Goal: Find specific page/section: Find specific page/section

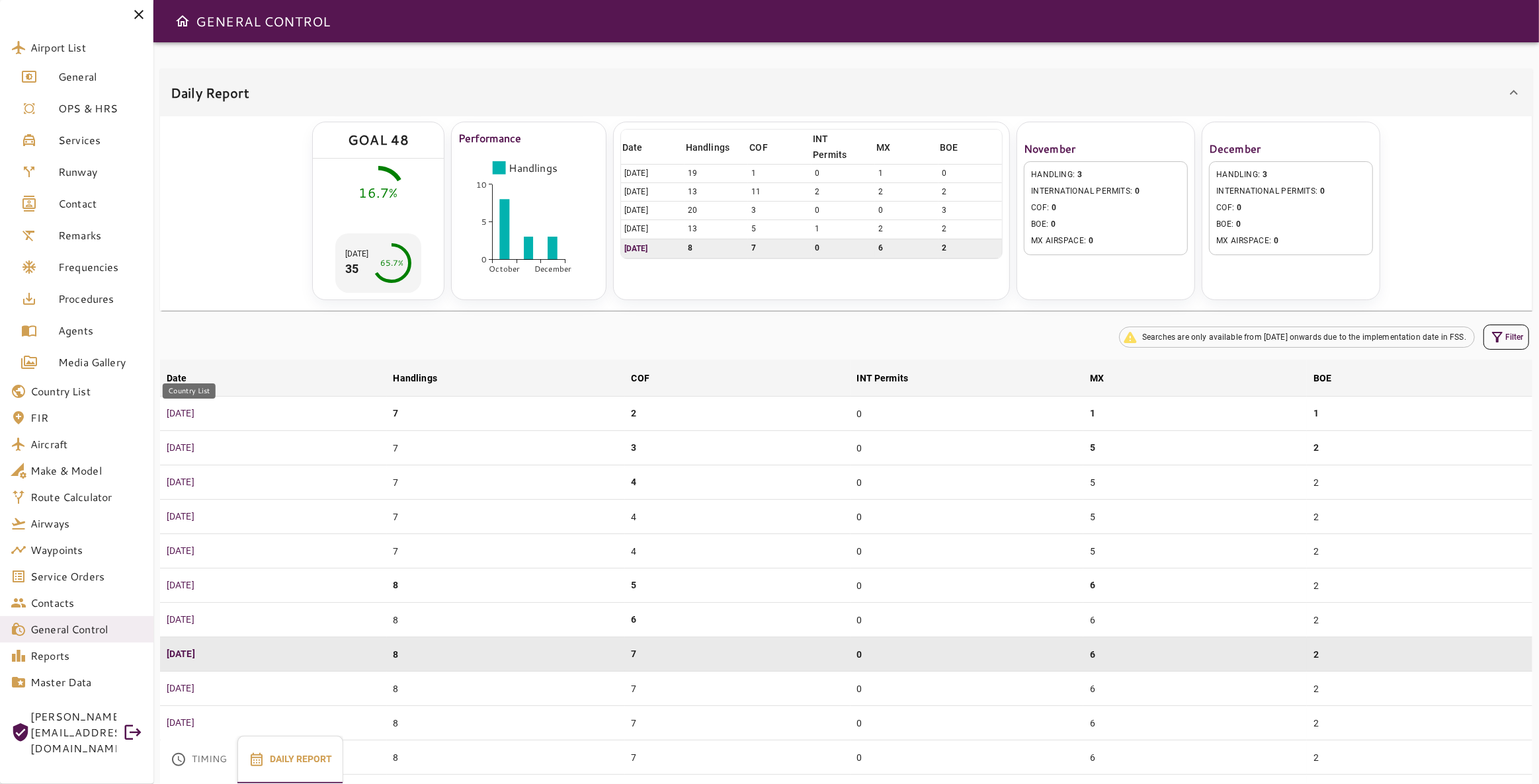
scroll to position [663, 0]
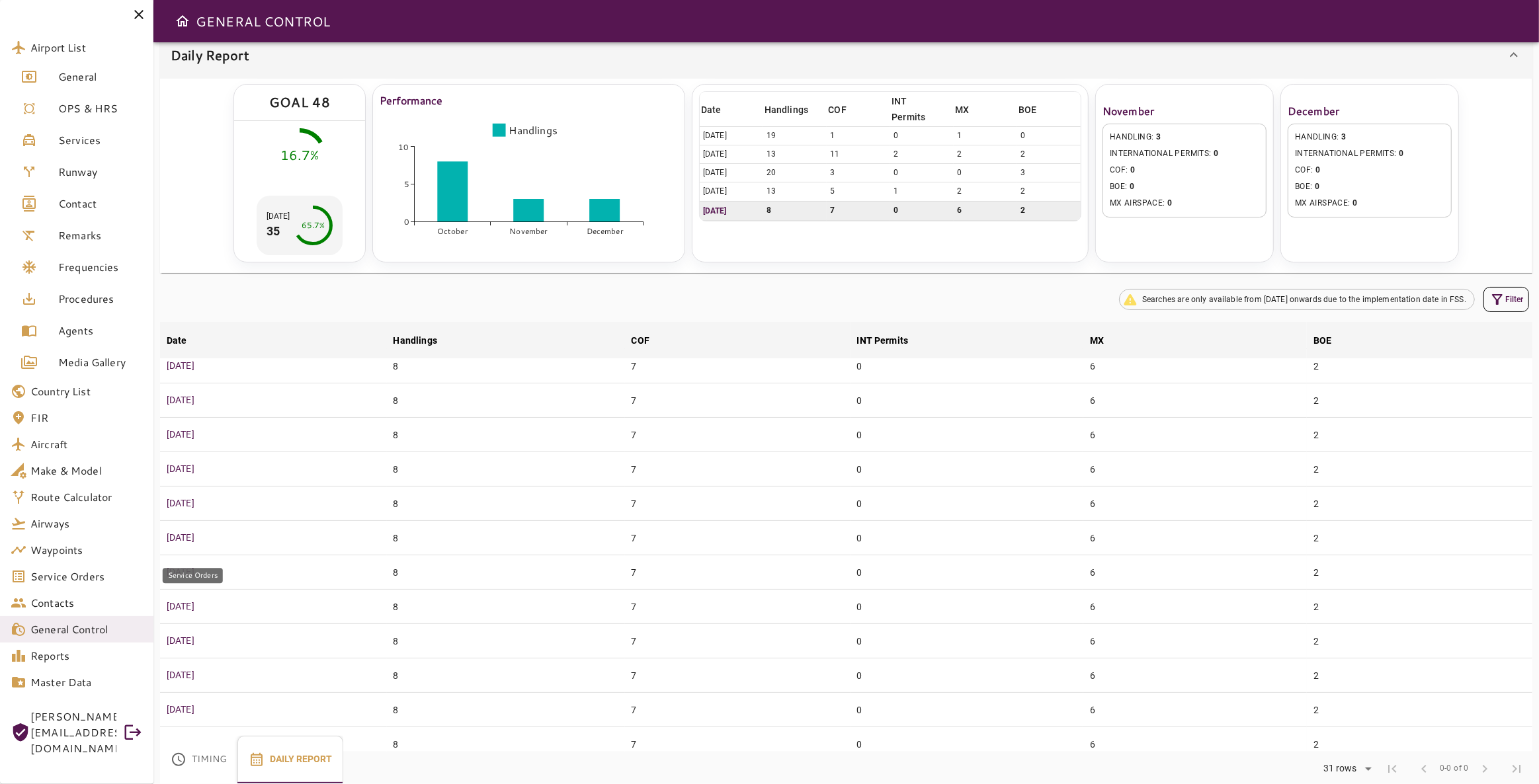
click at [82, 567] on link "Service Orders" at bounding box center [76, 576] width 154 height 27
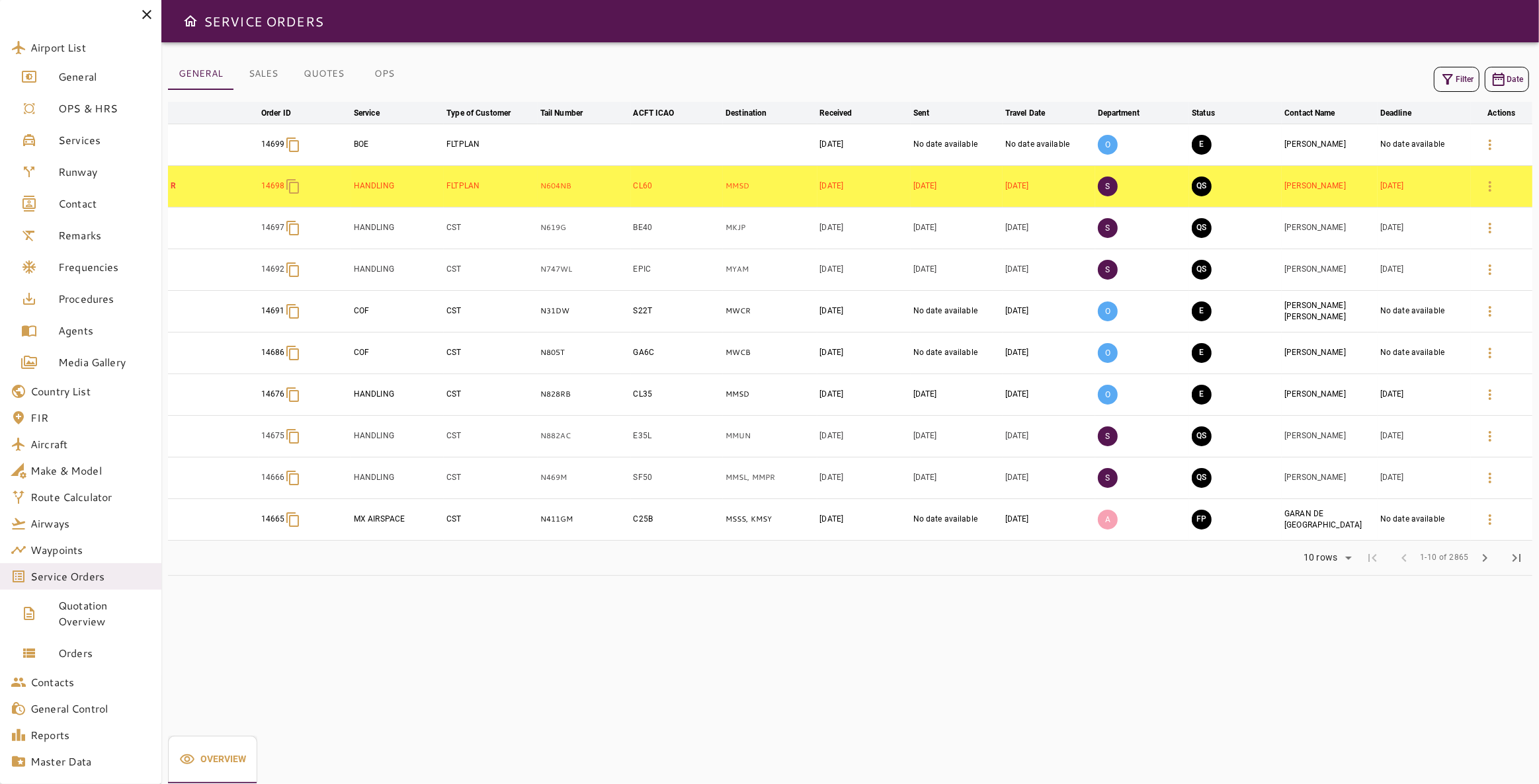
click at [1450, 80] on icon "button" at bounding box center [1447, 79] width 16 height 16
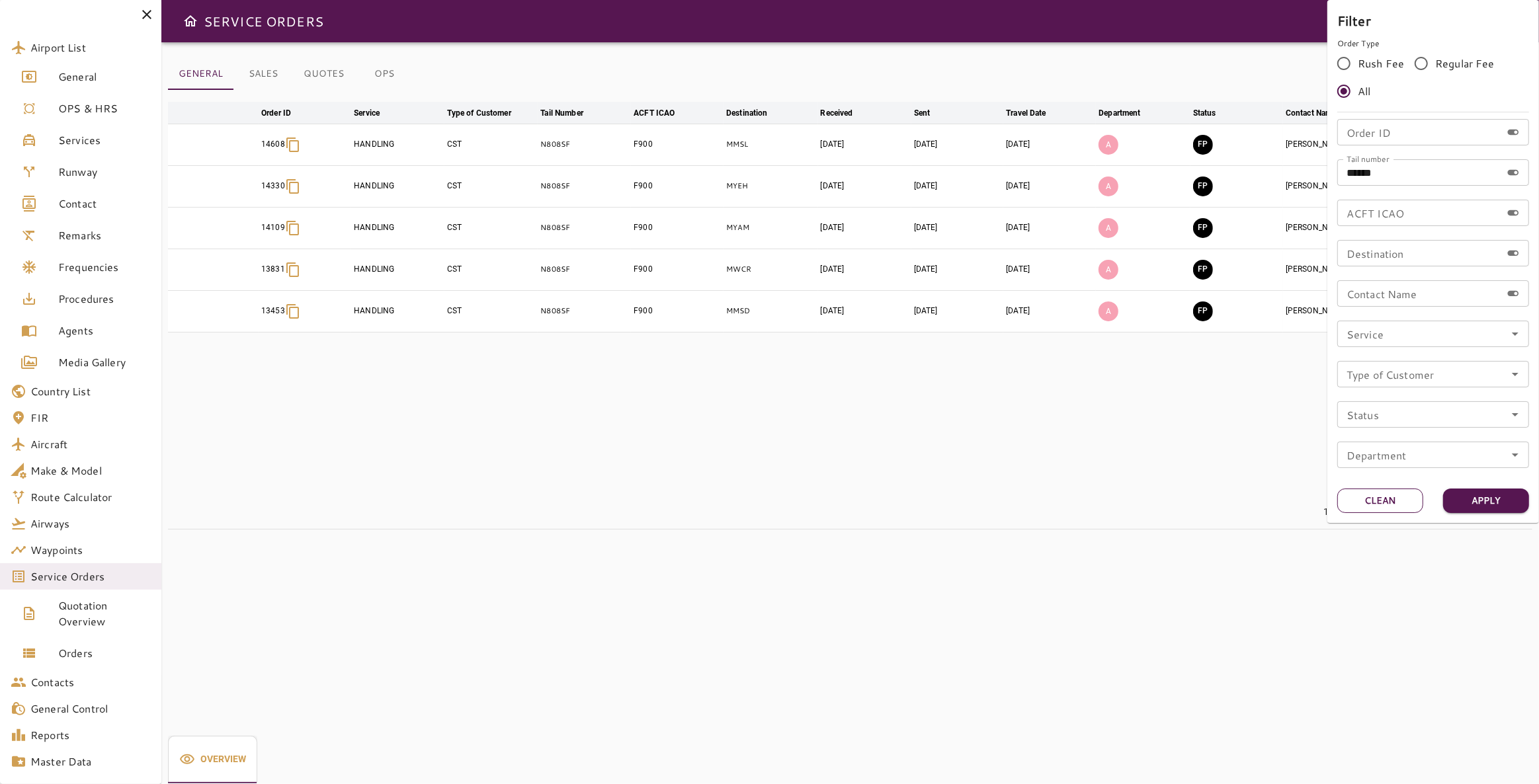
click at [1366, 511] on button "Clean" at bounding box center [1380, 501] width 86 height 25
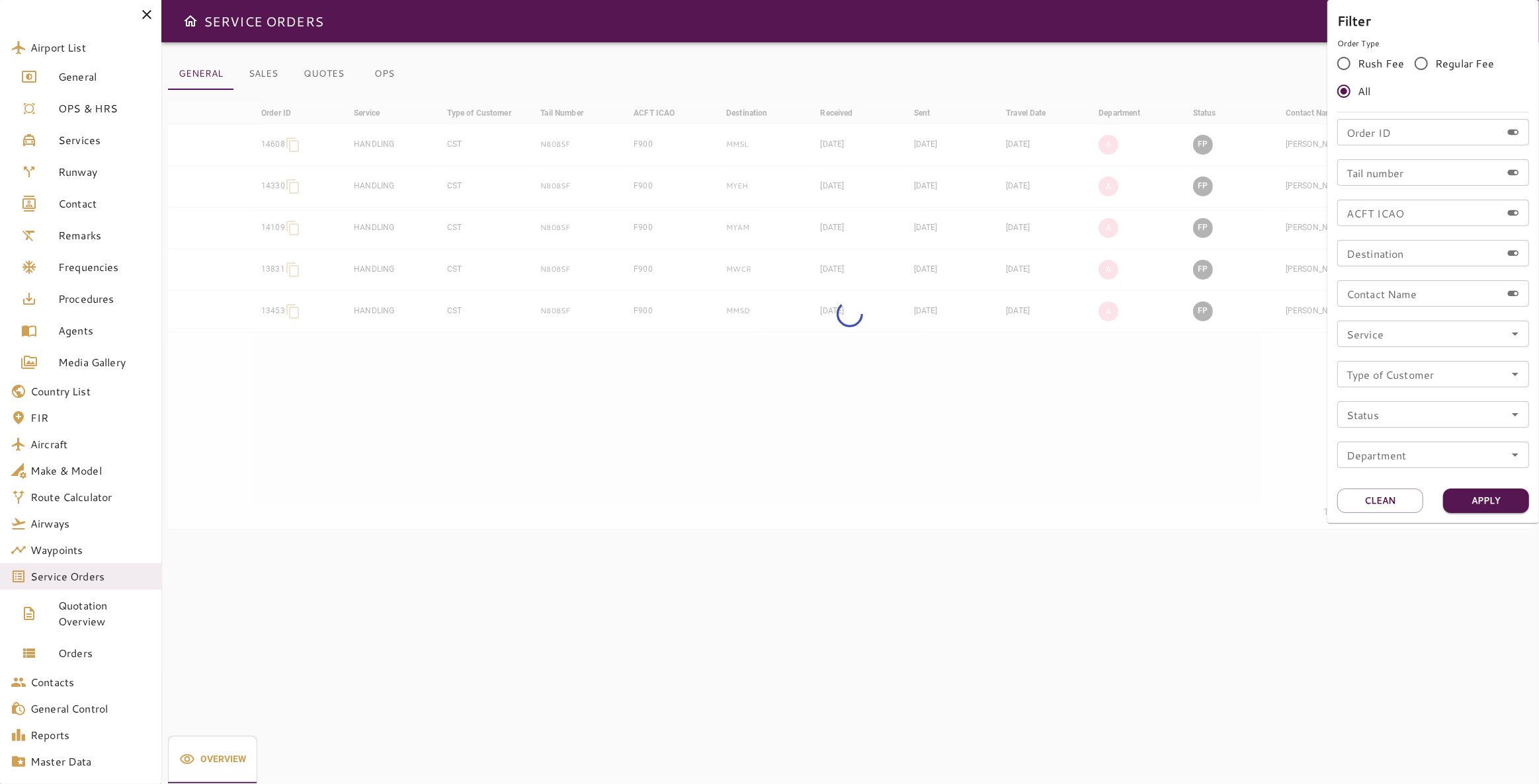
click at [1401, 167] on input "Tail number" at bounding box center [1419, 172] width 164 height 27
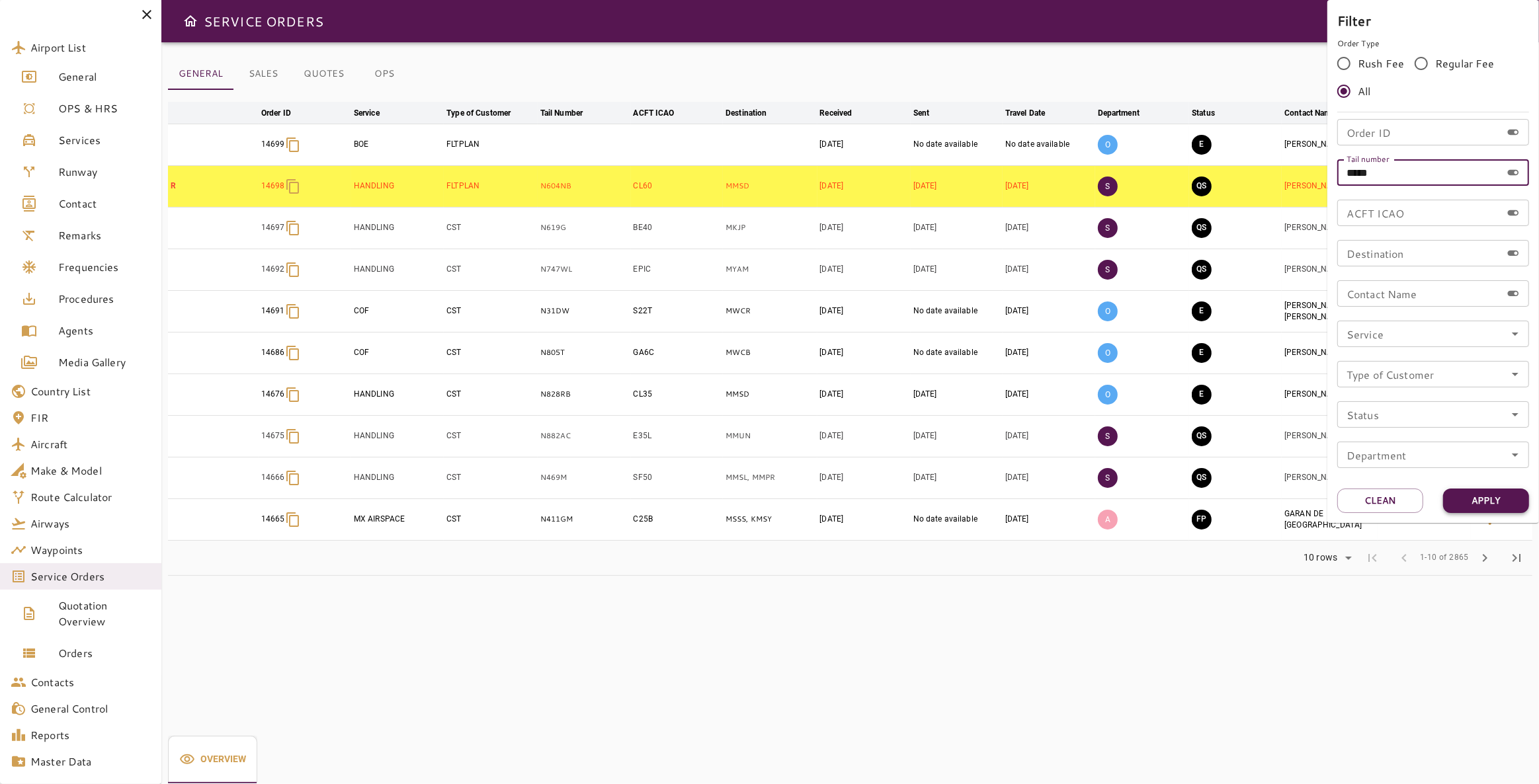
type input "*****"
click at [1486, 503] on button "Apply" at bounding box center [1486, 501] width 86 height 25
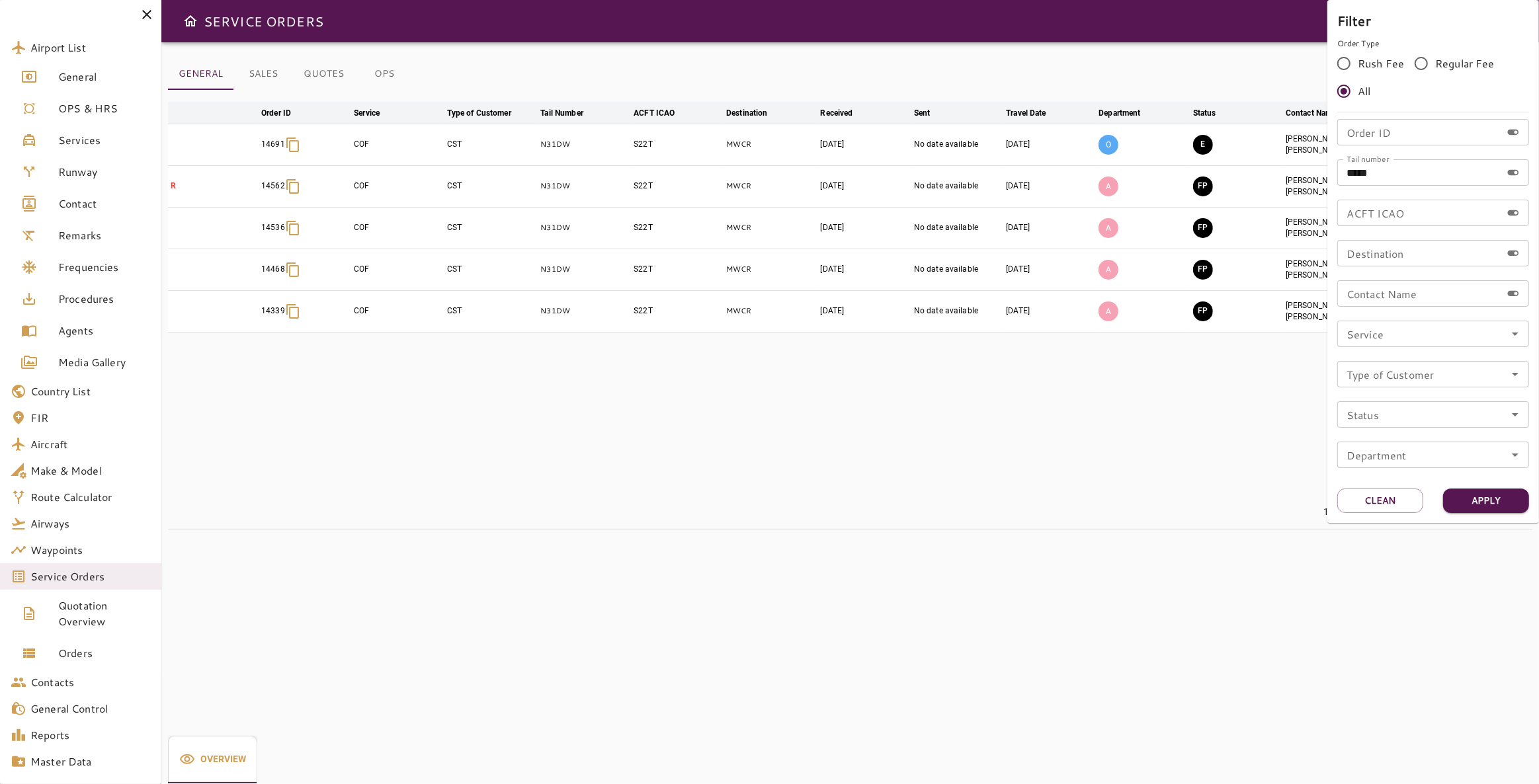
click at [1088, 472] on div at bounding box center [769, 392] width 1539 height 784
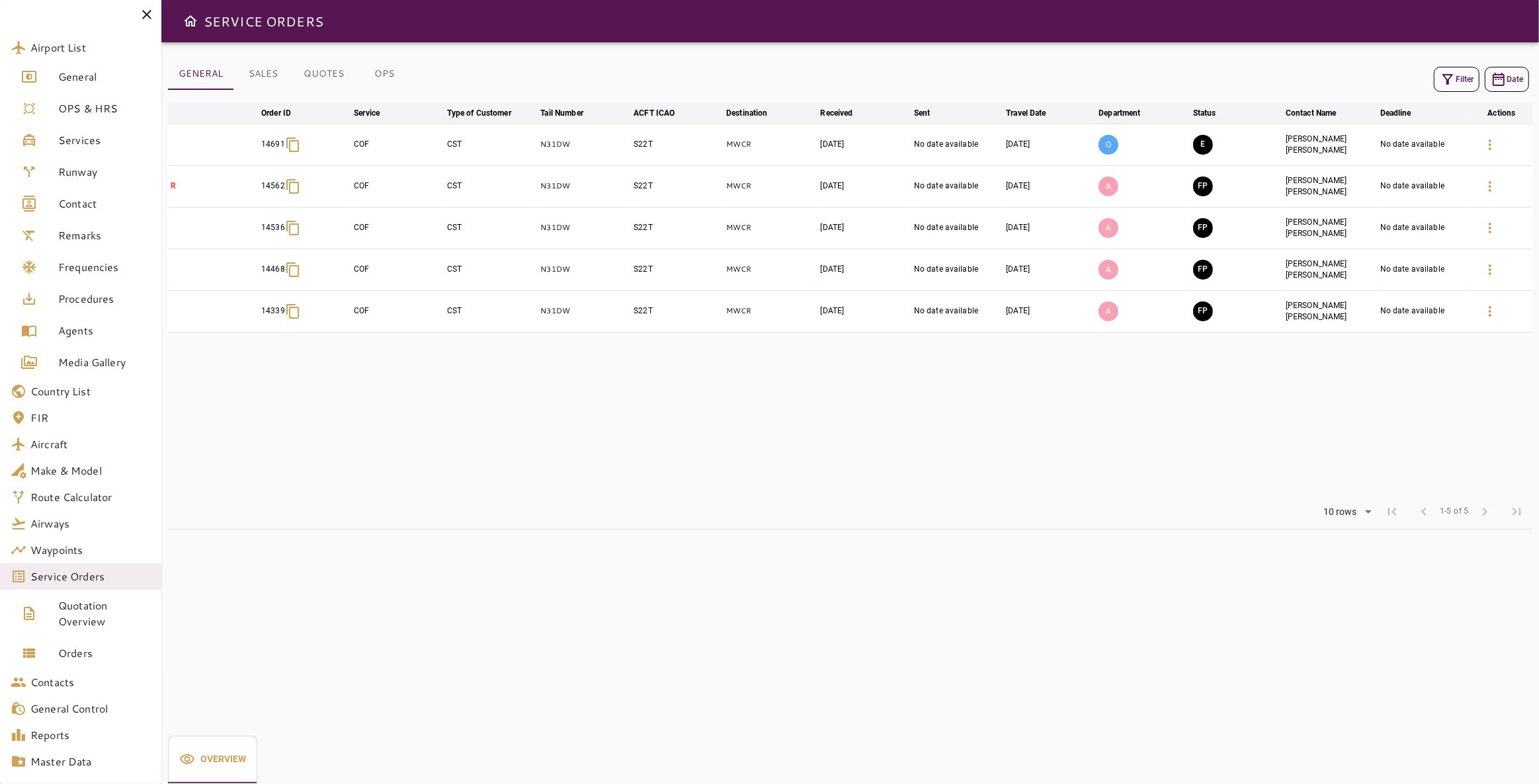
click at [1460, 81] on button "Filter" at bounding box center [1456, 79] width 45 height 25
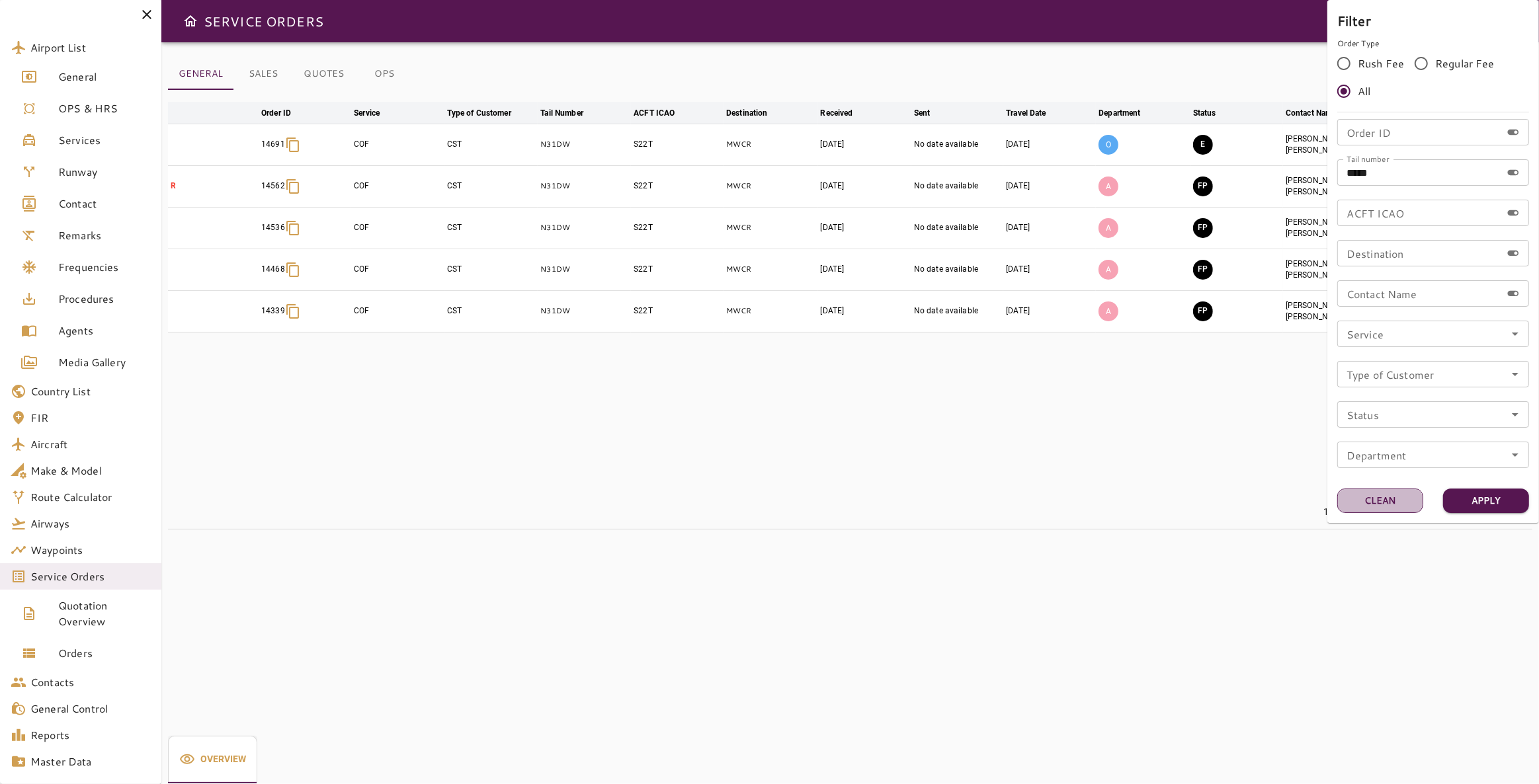
click at [1382, 503] on button "Clean" at bounding box center [1380, 501] width 86 height 25
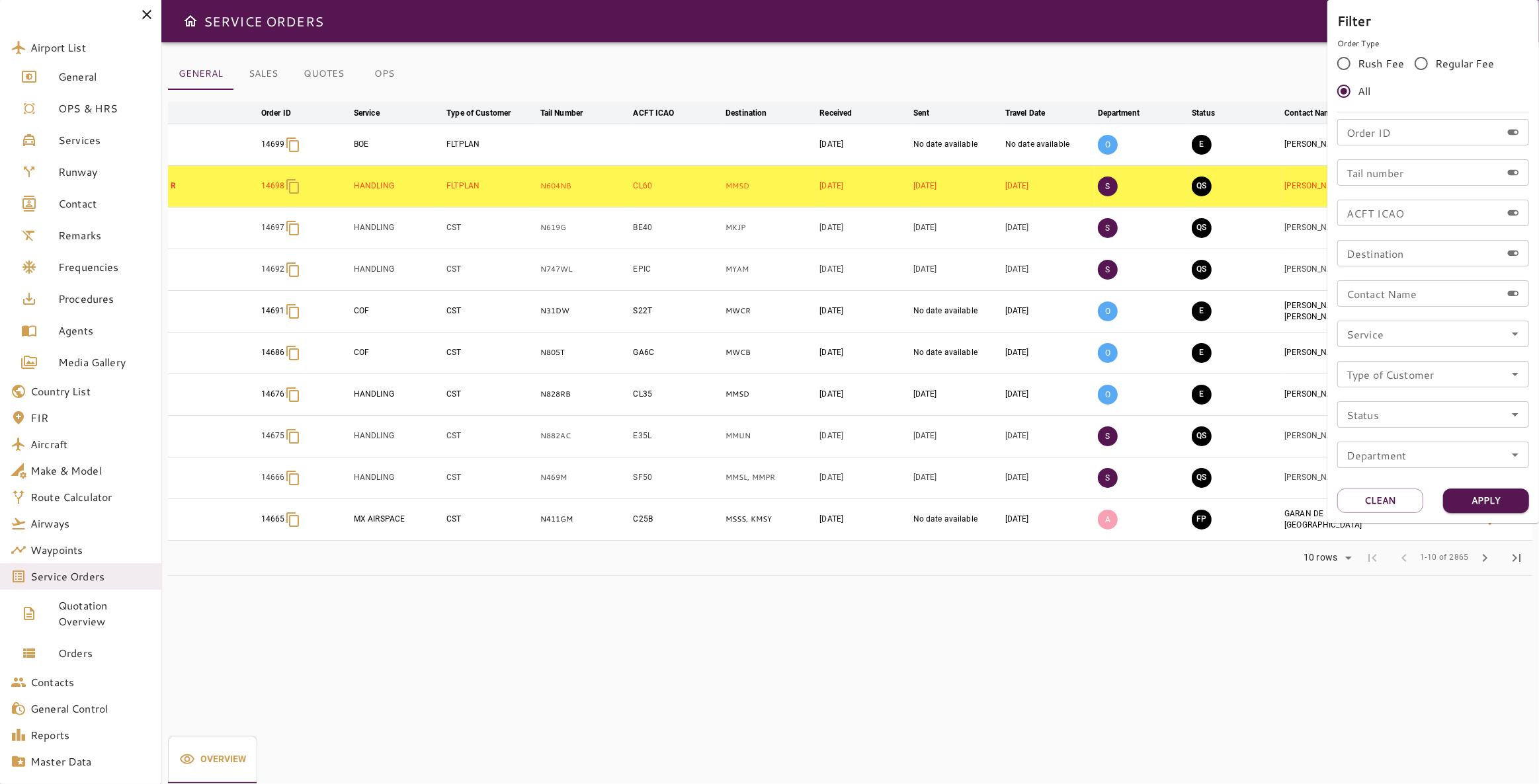
click at [1453, 335] on input "Service" at bounding box center [1433, 334] width 184 height 19
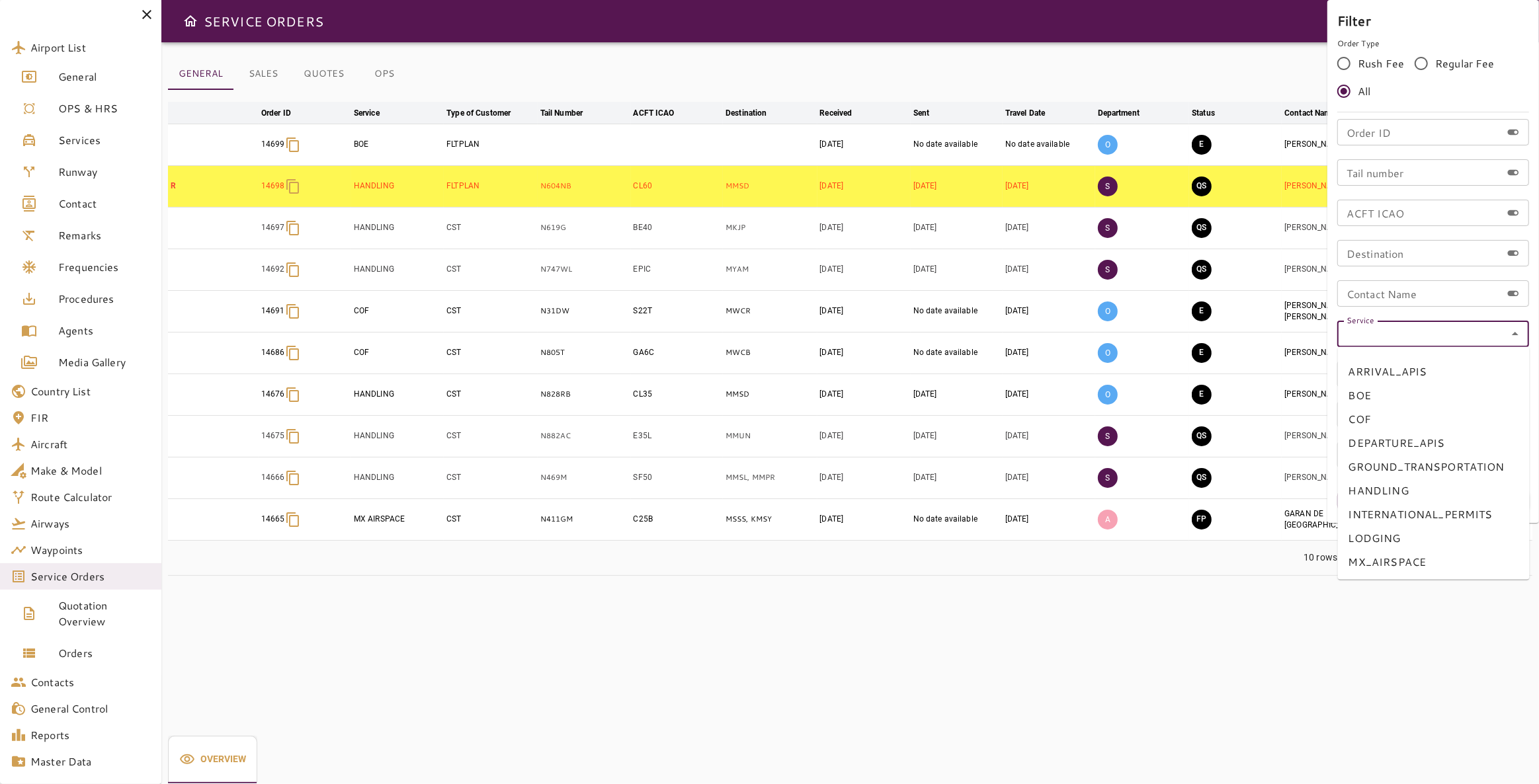
click at [1367, 400] on li "BOE" at bounding box center [1434, 395] width 192 height 24
type input "***"
click at [1468, 497] on button "Apply" at bounding box center [1486, 501] width 86 height 25
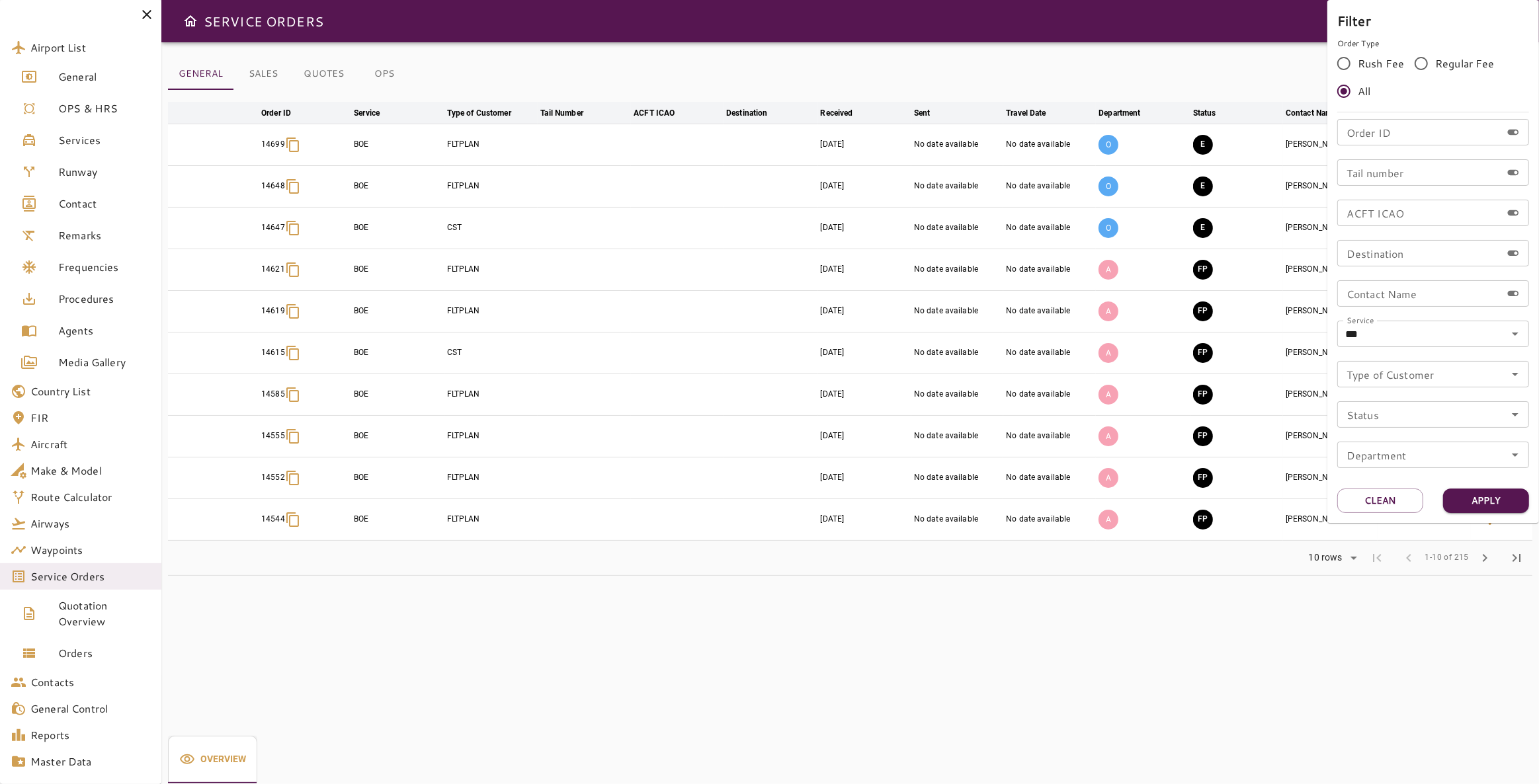
click at [1071, 607] on div at bounding box center [769, 392] width 1539 height 784
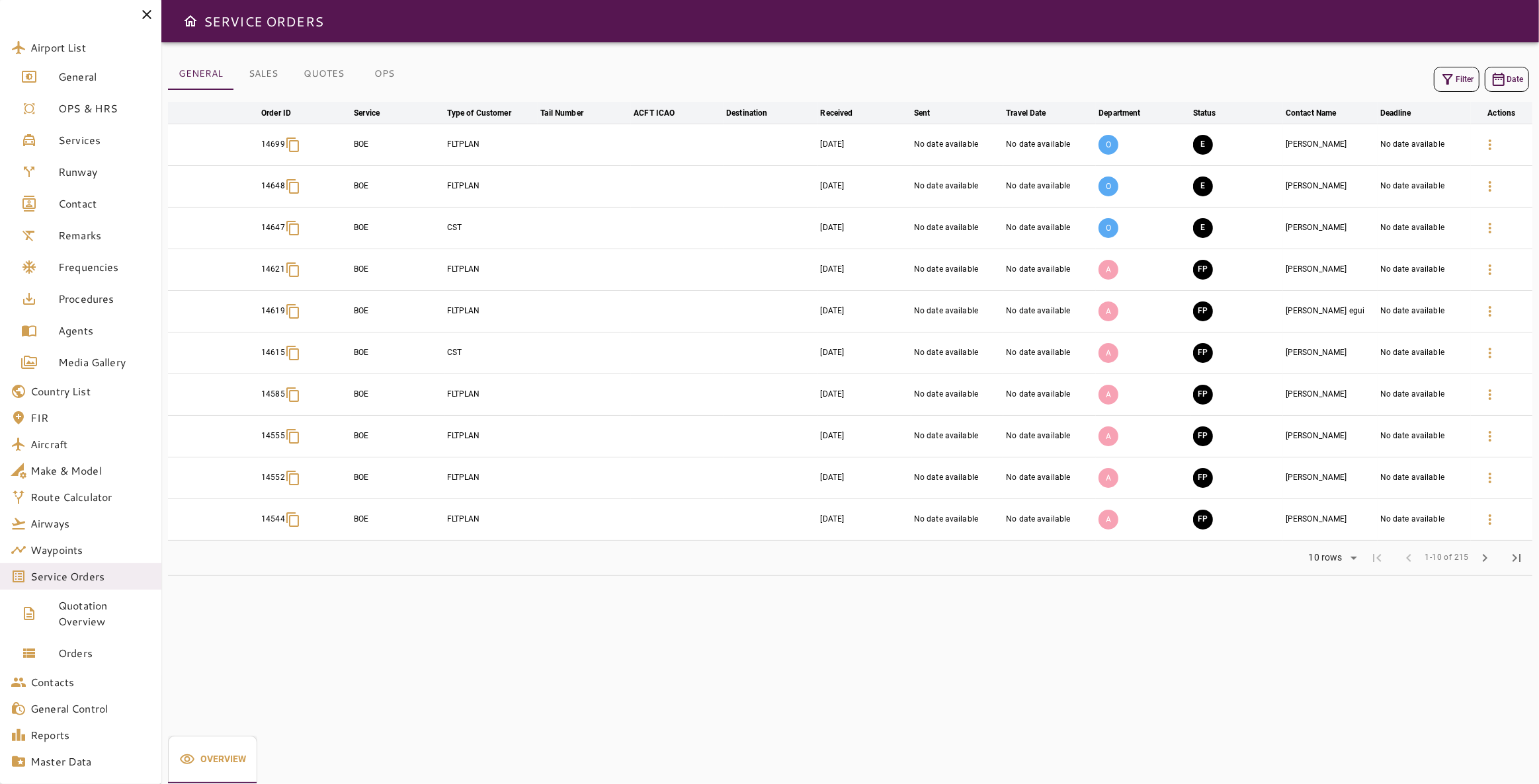
click at [1455, 72] on button "Filter" at bounding box center [1456, 79] width 45 height 25
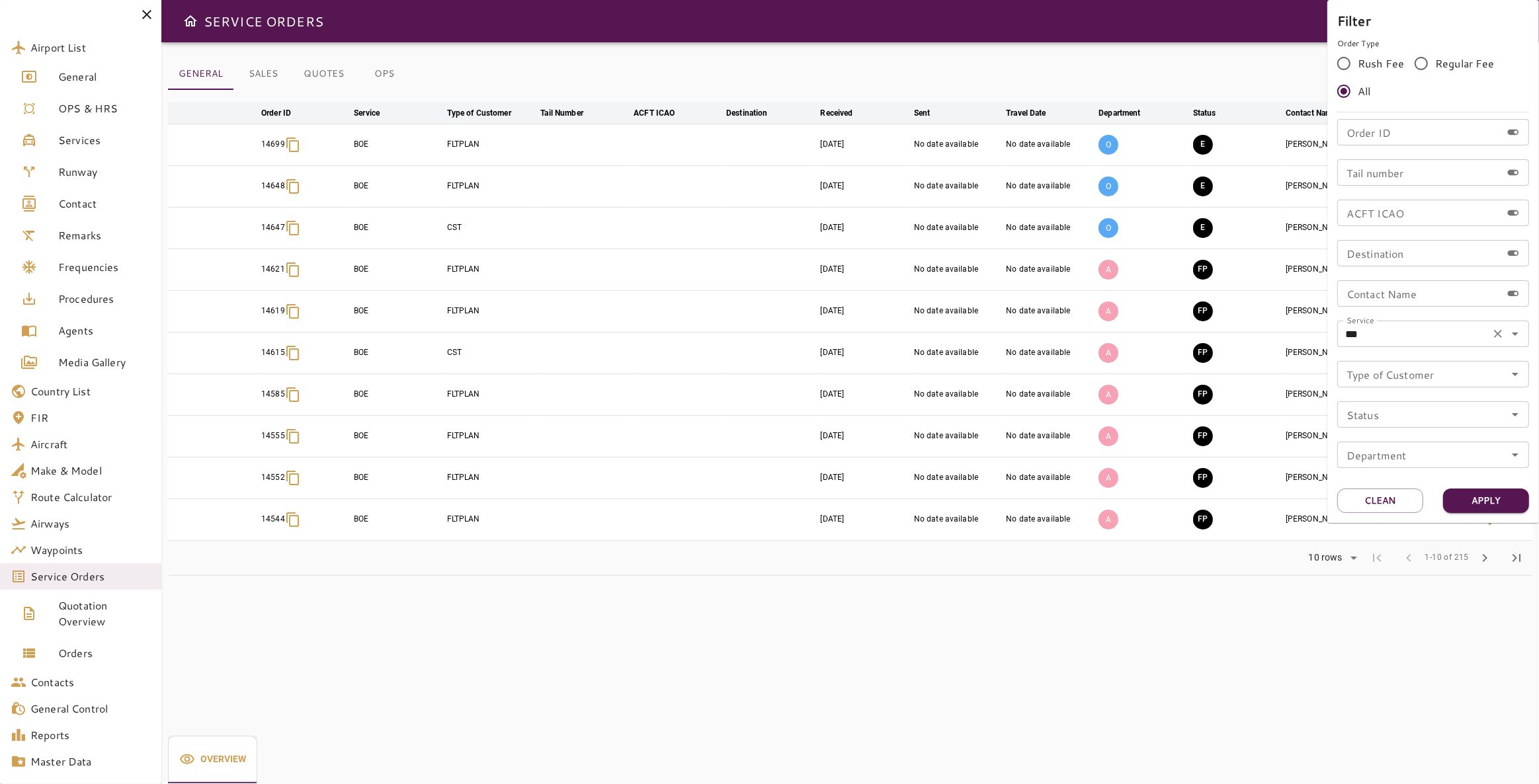
click at [1494, 332] on icon "Clear" at bounding box center [1498, 334] width 13 height 13
click at [1447, 336] on input "Service" at bounding box center [1433, 334] width 184 height 19
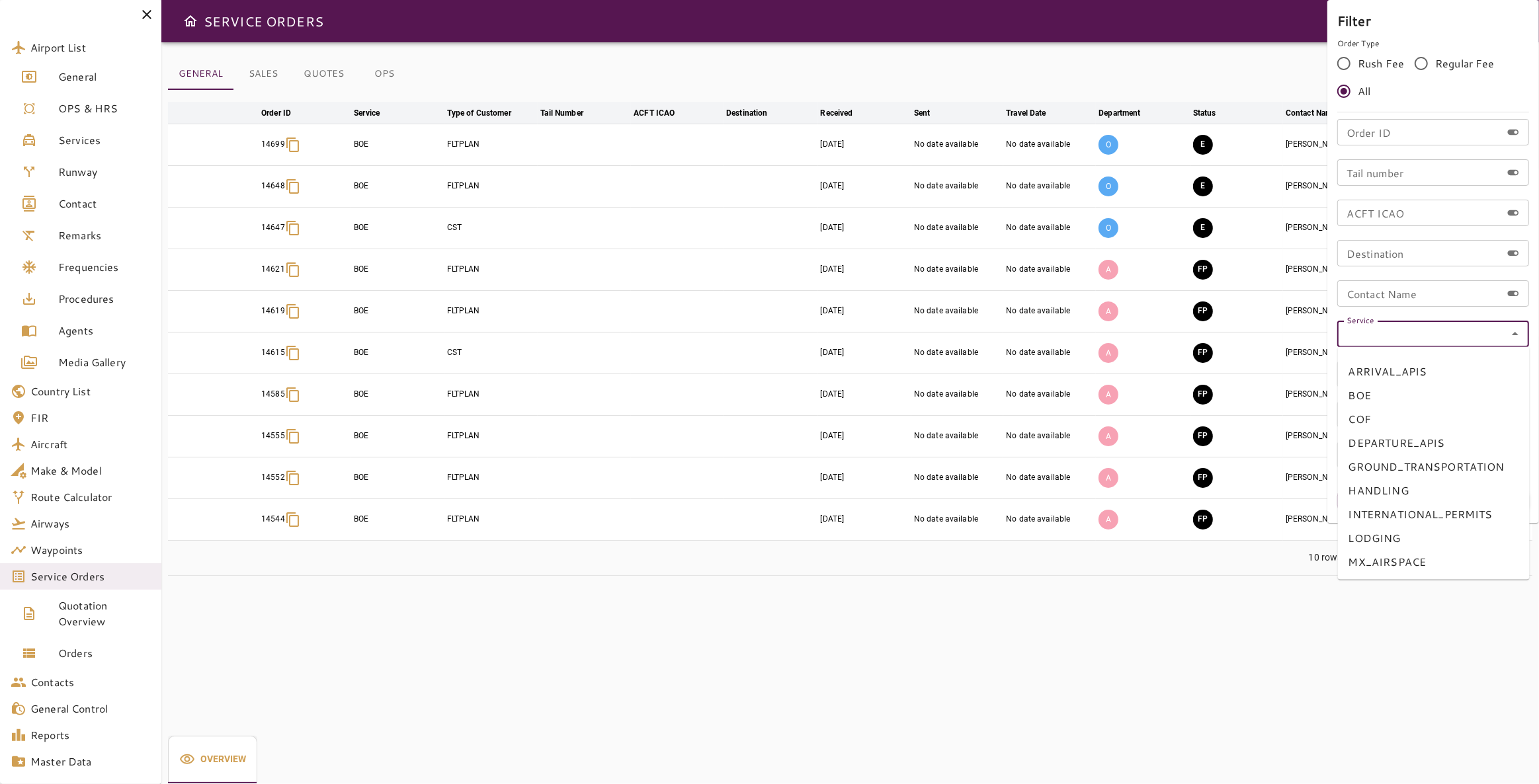
click at [1381, 422] on li "COF" at bounding box center [1434, 419] width 192 height 24
type input "***"
click at [1463, 495] on button "Apply" at bounding box center [1486, 501] width 86 height 25
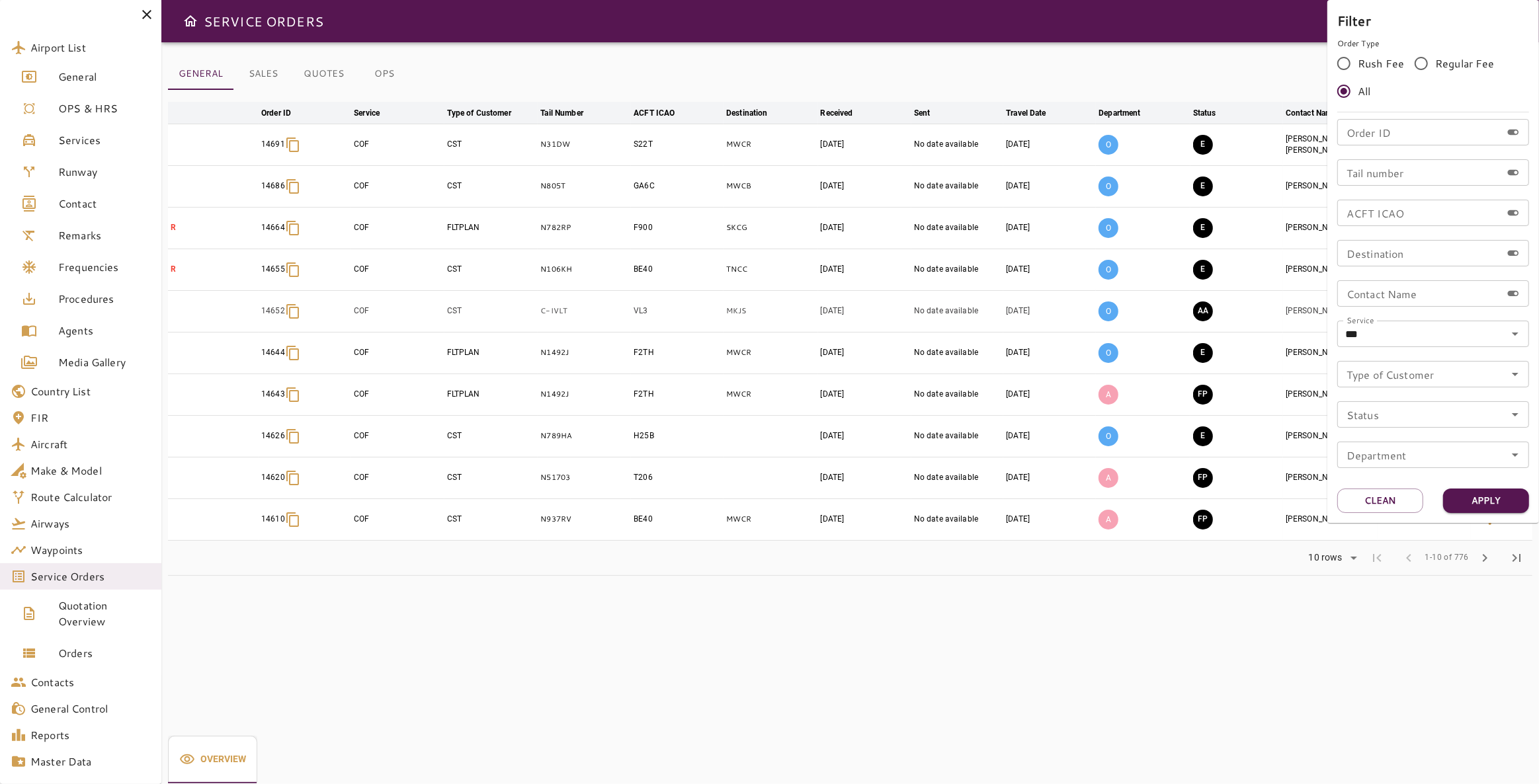
click at [763, 609] on div at bounding box center [769, 392] width 1539 height 784
